Goal: Task Accomplishment & Management: Manage account settings

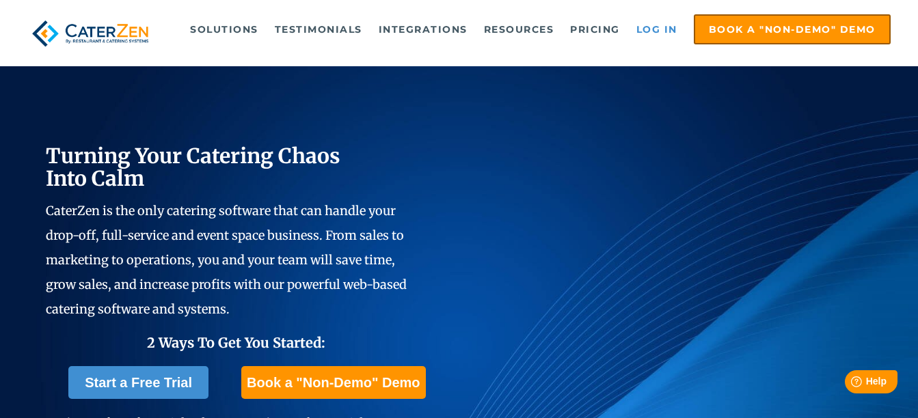
click at [662, 27] on link "Log in" at bounding box center [656, 29] width 55 height 27
click at [664, 27] on link "Log in" at bounding box center [656, 29] width 55 height 27
click at [658, 28] on link "Log in" at bounding box center [656, 29] width 55 height 27
click at [652, 29] on link "Log in" at bounding box center [656, 29] width 55 height 27
click at [651, 25] on link "Log in" at bounding box center [656, 29] width 55 height 27
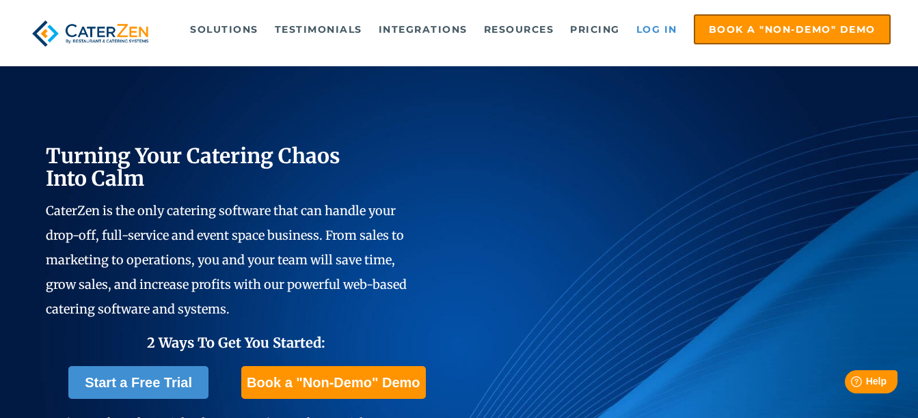
click at [666, 29] on link "Log in" at bounding box center [656, 29] width 55 height 27
